Goal: Information Seeking & Learning: Check status

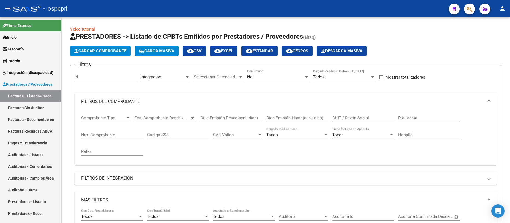
scroll to position [286, 0]
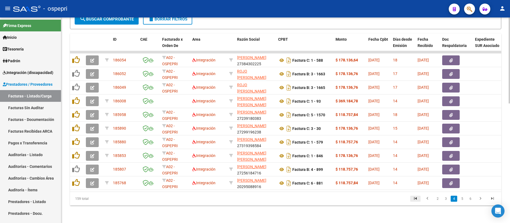
click at [417, 200] on icon "go to first page" at bounding box center [415, 199] width 7 height 7
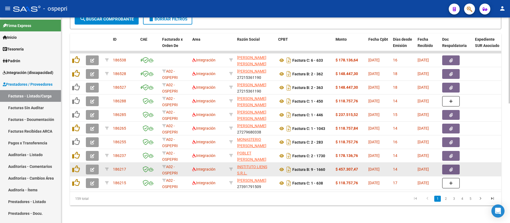
scroll to position [0, 0]
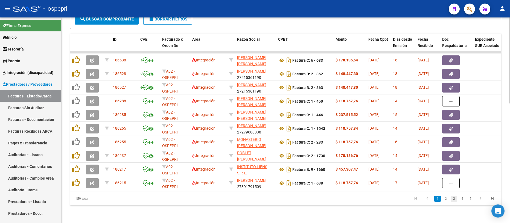
click at [455, 201] on link "3" at bounding box center [454, 199] width 7 height 6
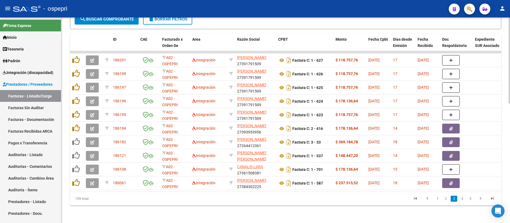
scroll to position [286, 0]
click at [447, 201] on link "2" at bounding box center [446, 199] width 7 height 6
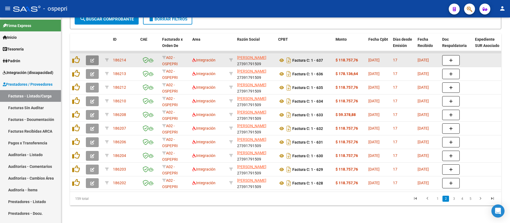
click at [95, 57] on button "button" at bounding box center [92, 61] width 13 height 10
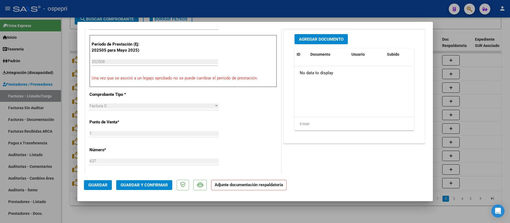
click at [497, 106] on div at bounding box center [255, 111] width 510 height 223
type input "$ 0,00"
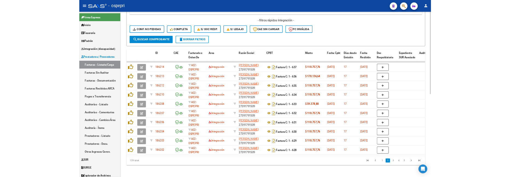
scroll to position [247, 0]
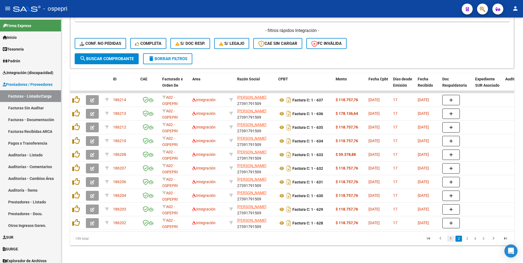
click at [451, 223] on link "1" at bounding box center [450, 239] width 7 height 6
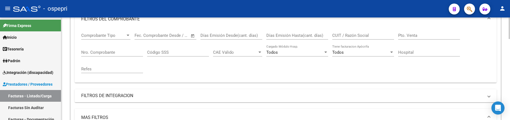
scroll to position [55, 0]
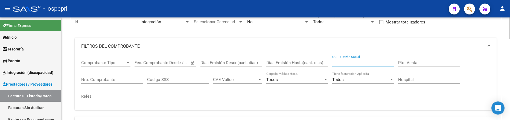
click at [356, 63] on input "CUIT / Razón Social" at bounding box center [363, 62] width 62 height 5
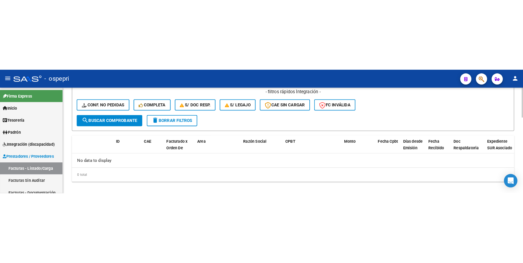
scroll to position [258, 0]
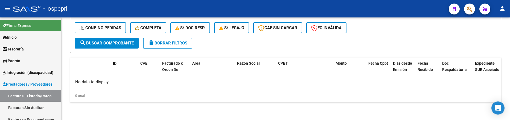
type input "muñiz"
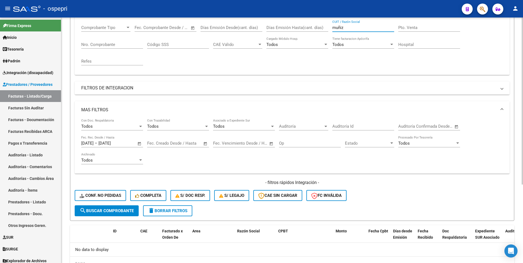
scroll to position [115, 0]
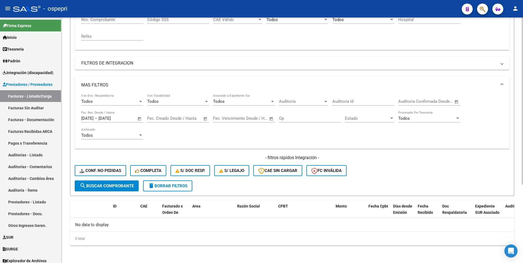
click at [113, 186] on span "search Buscar Comprobante" at bounding box center [107, 186] width 54 height 5
click at [409, 167] on div "- filtros rápidos Integración - Conf. no pedidas Completa S/ Doc Resp. S/ legaj…" at bounding box center [292, 168] width 435 height 26
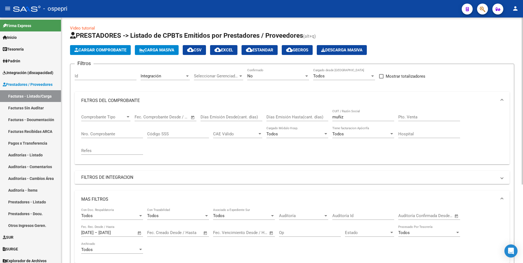
scroll to position [0, 0]
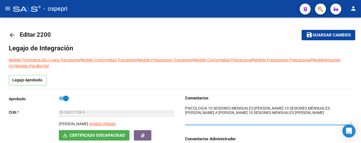
click at [7, 10] on mat-icon "menu" at bounding box center [7, 8] width 7 height 7
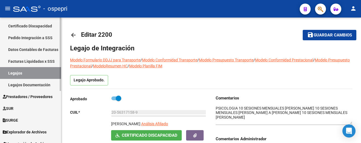
scroll to position [89, 0]
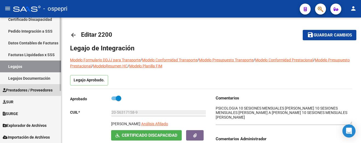
click at [26, 88] on span "Prestadores / Proveedores" at bounding box center [28, 90] width 50 height 6
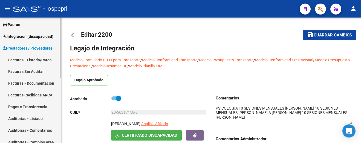
scroll to position [34, 0]
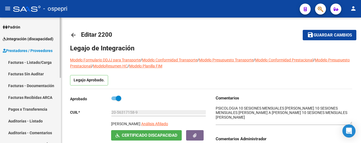
click at [25, 63] on link "Facturas - Listado/Carga" at bounding box center [30, 62] width 61 height 12
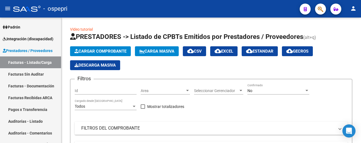
click at [7, 7] on mat-icon "menu" at bounding box center [7, 8] width 7 height 7
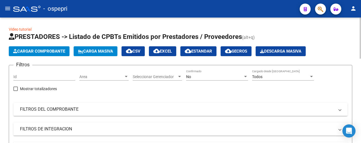
click at [249, 105] on mat-expansion-panel-header "FILTROS DEL COMPROBANTE" at bounding box center [180, 109] width 334 height 13
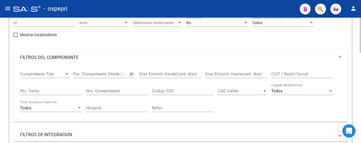
scroll to position [55, 0]
click at [284, 73] on input "CUIT / Razón Social" at bounding box center [302, 73] width 62 height 5
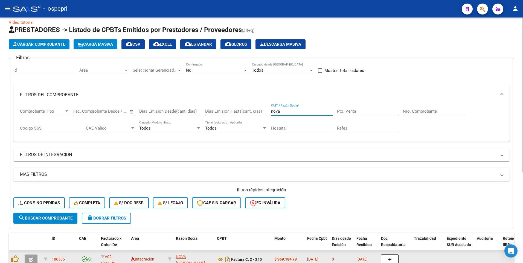
scroll to position [0, 0]
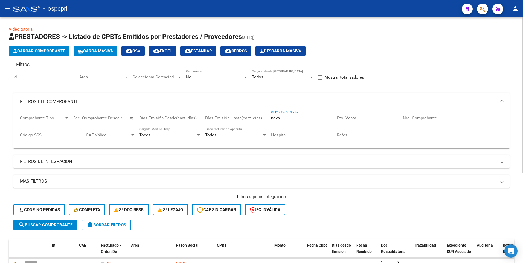
drag, startPoint x: 290, startPoint y: 118, endPoint x: 266, endPoint y: 118, distance: 23.3
click at [266, 118] on div "Comprobante Tipo Comprobante Tipo Fecha inicio – Fecha fin Fec. Comprobante Des…" at bounding box center [261, 128] width 483 height 34
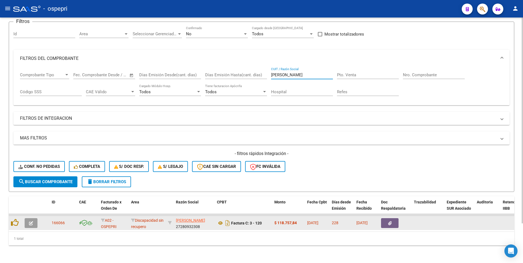
scroll to position [47, 0]
type input "[PERSON_NAME]"
click at [31, 143] on icon "button" at bounding box center [31, 223] width 4 height 4
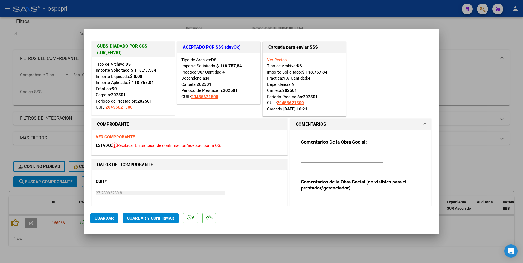
scroll to position [0, 0]
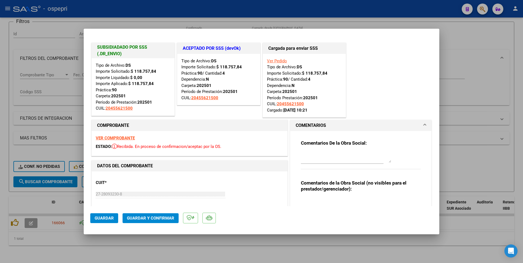
click at [275, 143] on div at bounding box center [261, 131] width 523 height 263
type input "$ 0,00"
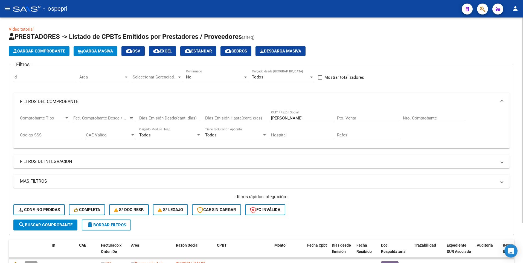
click at [290, 118] on input "[PERSON_NAME]" at bounding box center [302, 118] width 62 height 5
click at [58, 143] on span "search Buscar Comprobante" at bounding box center [45, 225] width 54 height 5
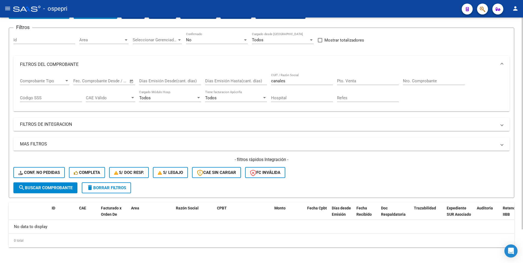
scroll to position [39, 0]
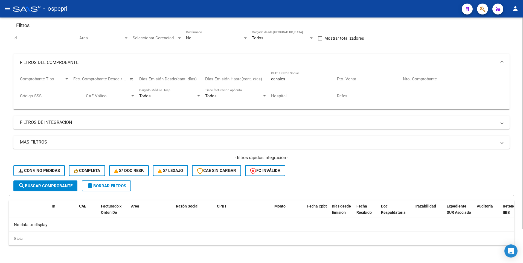
click at [357, 143] on div "- filtros rápidos Integración - Conf. no pedidas Completa S/ Doc Resp. S/ legaj…" at bounding box center [261, 168] width 496 height 26
click at [293, 78] on input "canales" at bounding box center [302, 79] width 62 height 5
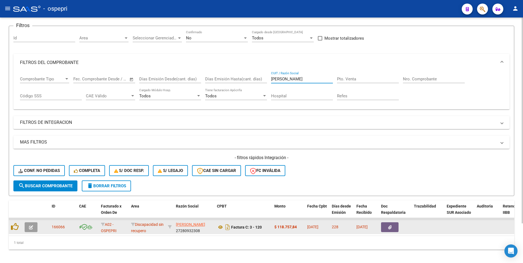
type input "[PERSON_NAME]"
click at [31, 143] on icon "button" at bounding box center [31, 227] width 4 height 4
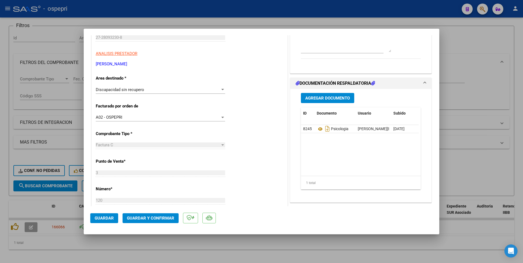
scroll to position [164, 0]
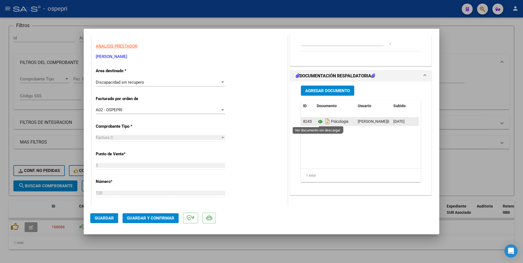
click at [317, 122] on icon at bounding box center [320, 121] width 7 height 7
click at [361, 143] on div at bounding box center [261, 131] width 523 height 263
type input "$ 0,00"
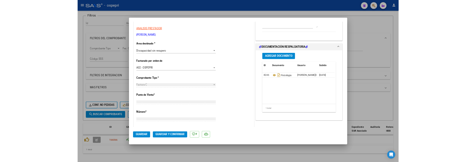
scroll to position [93, 0]
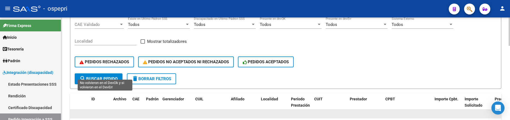
scroll to position [112, 0]
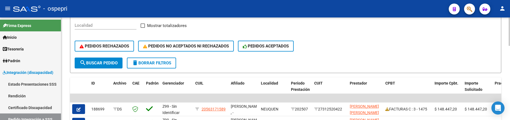
click at [115, 65] on span "search Buscar Pedido" at bounding box center [99, 63] width 38 height 5
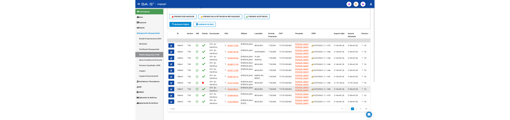
scroll to position [0, 0]
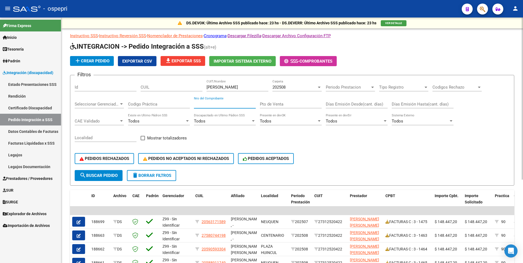
click at [236, 106] on input "Nro del Comprobante" at bounding box center [225, 104] width 62 height 5
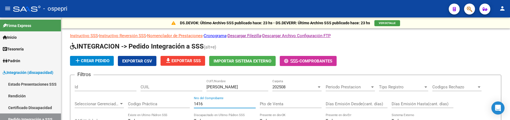
type input "1416"
click at [413, 52] on app-list-header "INTEGRACION -> Pedido Integración a SSS (alt+e) add Crear Pedido Exportar CSV f…" at bounding box center [285, 114] width 431 height 144
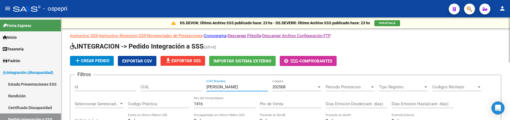
drag, startPoint x: 242, startPoint y: 89, endPoint x: 202, endPoint y: 89, distance: 39.4
drag, startPoint x: 215, startPoint y: 106, endPoint x: 192, endPoint y: 104, distance: 22.7
drag, startPoint x: 232, startPoint y: 87, endPoint x: 201, endPoint y: 86, distance: 30.4
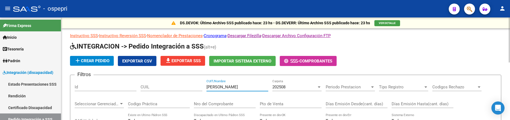
type input "belatti"
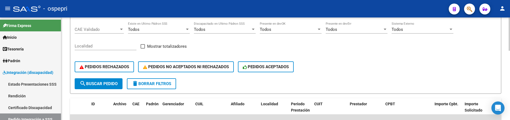
scroll to position [109, 0]
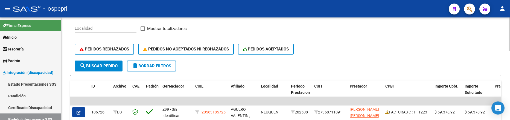
click at [112, 67] on span "search Buscar Pedido" at bounding box center [99, 66] width 38 height 5
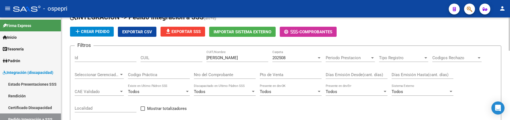
scroll to position [0, 0]
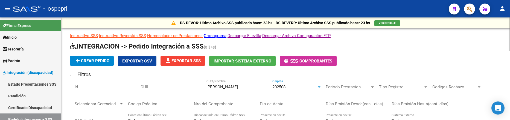
click at [320, 87] on div at bounding box center [319, 87] width 3 height 1
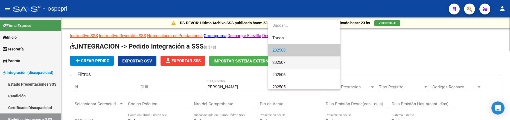
click at [297, 65] on span "202507" at bounding box center [304, 63] width 64 height 12
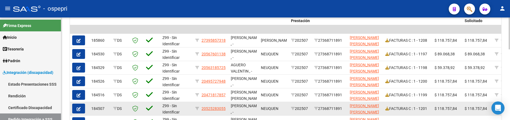
scroll to position [191, 0]
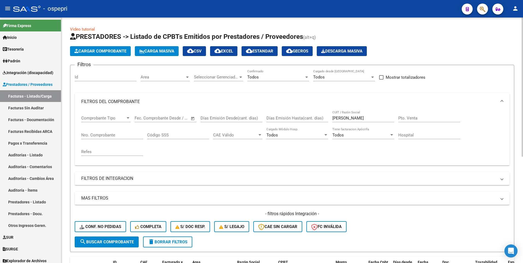
click at [120, 242] on span "search Buscar Comprobante" at bounding box center [107, 242] width 54 height 5
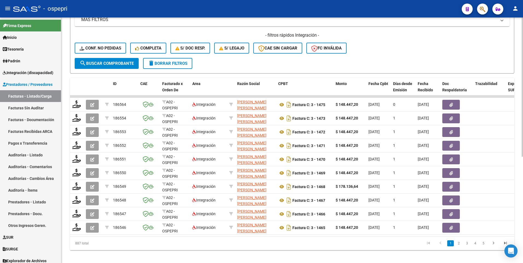
scroll to position [187, 0]
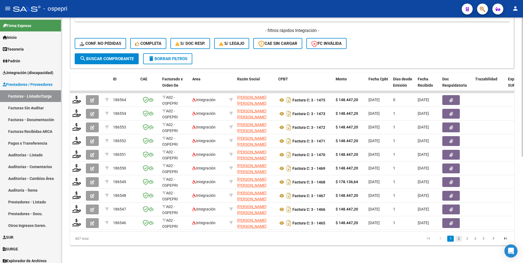
click at [459, 240] on link "2" at bounding box center [458, 239] width 7 height 6
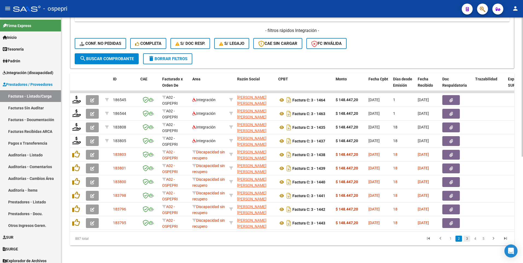
click at [467, 240] on link "3" at bounding box center [467, 239] width 7 height 6
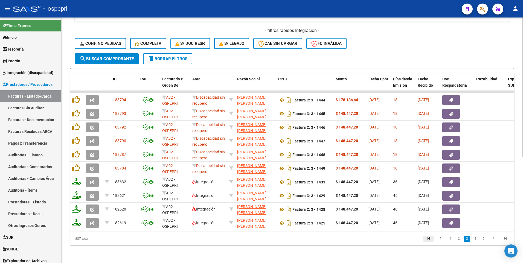
click at [430, 241] on icon "go to first page" at bounding box center [428, 239] width 7 height 7
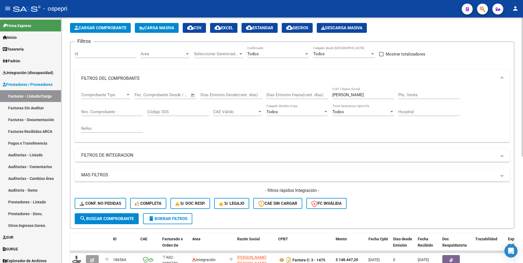
scroll to position [0, 0]
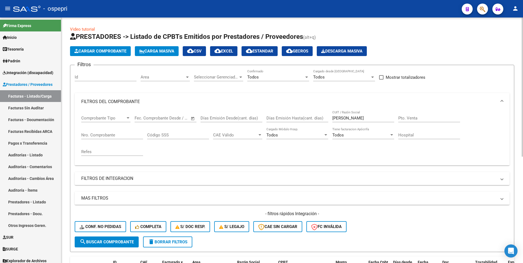
click at [87, 133] on input "Nro. Comprobante" at bounding box center [112, 135] width 62 height 5
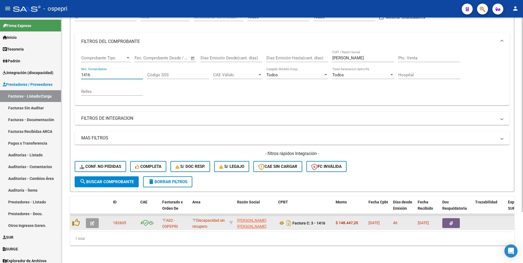
type input "1416"
click at [95, 218] on button "button" at bounding box center [92, 223] width 13 height 10
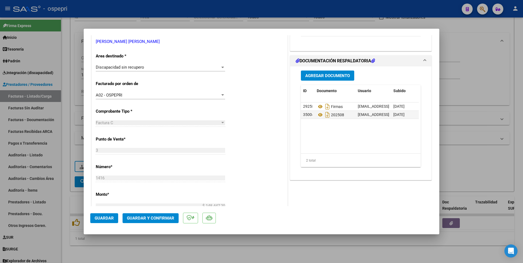
scroll to position [109, 0]
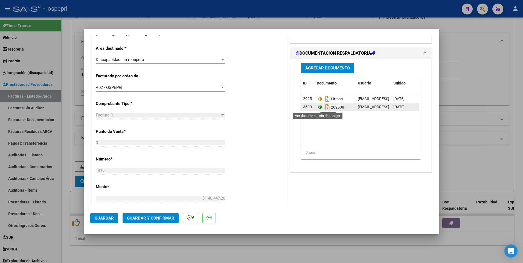
click at [319, 108] on icon at bounding box center [320, 107] width 7 height 7
click at [273, 248] on div at bounding box center [261, 131] width 523 height 263
type input "$ 0,00"
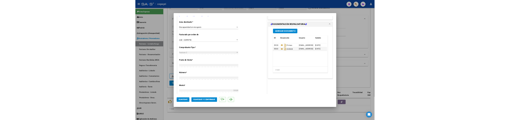
scroll to position [0, 0]
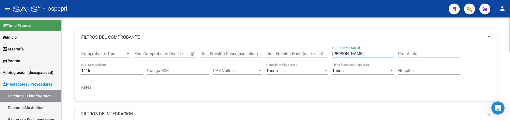
drag, startPoint x: 370, startPoint y: 53, endPoint x: 326, endPoint y: 57, distance: 44.0
click at [326, 57] on div "Comprobante Tipo Comprobante Tipo Fecha inicio – Fecha fin Fec. Comprobante Des…" at bounding box center [285, 71] width 409 height 51
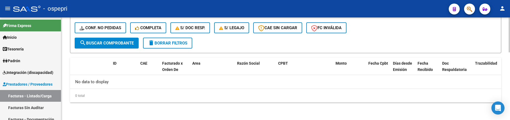
type input "belatti"
click at [122, 43] on span "search Buscar Comprobante" at bounding box center [107, 43] width 54 height 5
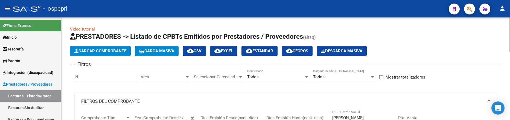
click at [306, 78] on div at bounding box center [306, 77] width 5 height 4
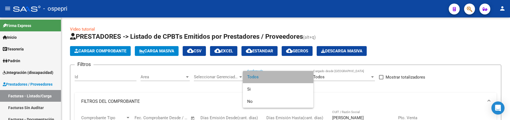
click at [295, 77] on span "Todos" at bounding box center [278, 77] width 62 height 12
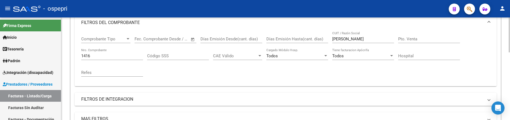
scroll to position [82, 0]
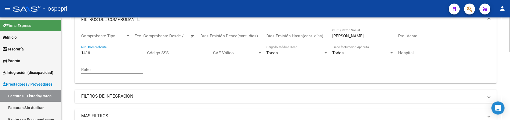
drag, startPoint x: 110, startPoint y: 55, endPoint x: 81, endPoint y: 56, distance: 28.7
click at [81, 56] on div "Comprobante Tipo Comprobante Tipo Fecha inicio – Fecha fin Fec. Comprobante Des…" at bounding box center [286, 55] width 422 height 55
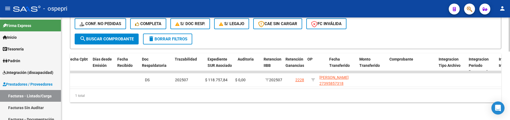
scroll to position [0, 0]
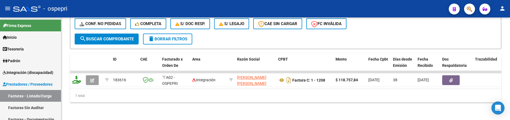
type input "1208"
